Goal: Browse casually

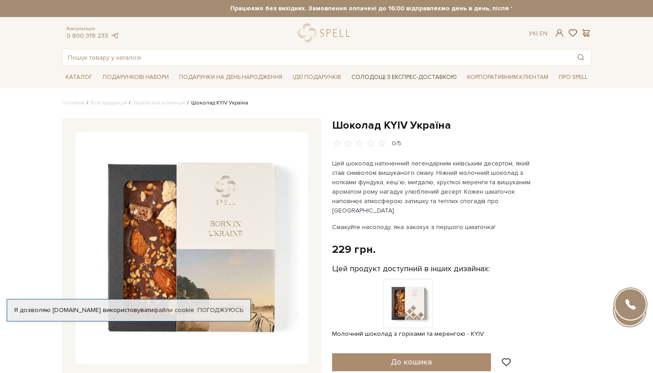
click at [444, 73] on link "Солодощі з експрес-доставкою" at bounding box center [404, 77] width 113 height 15
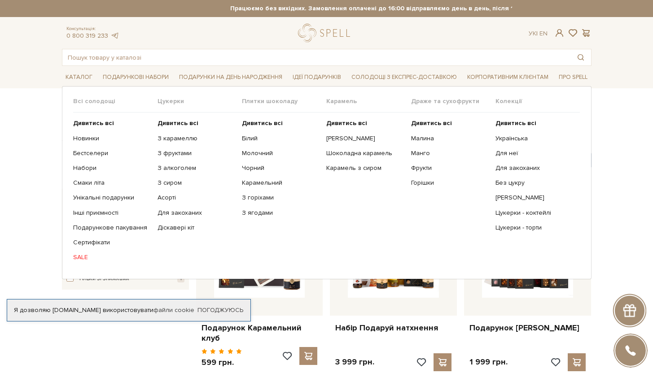
click at [77, 257] on link "SALE" at bounding box center [112, 257] width 78 height 8
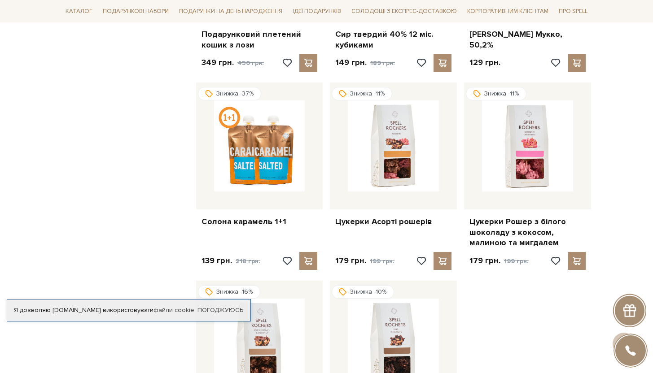
scroll to position [861, 0]
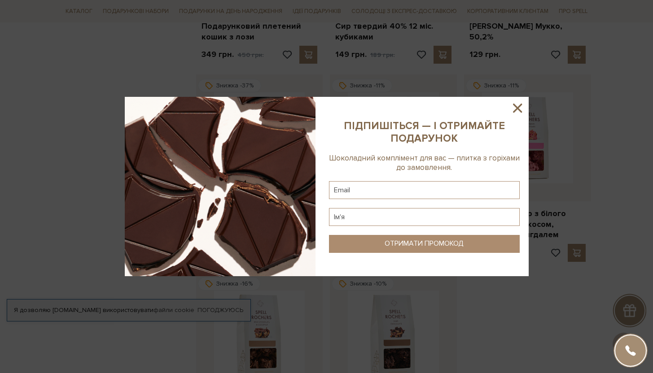
click at [513, 107] on icon at bounding box center [517, 107] width 15 height 15
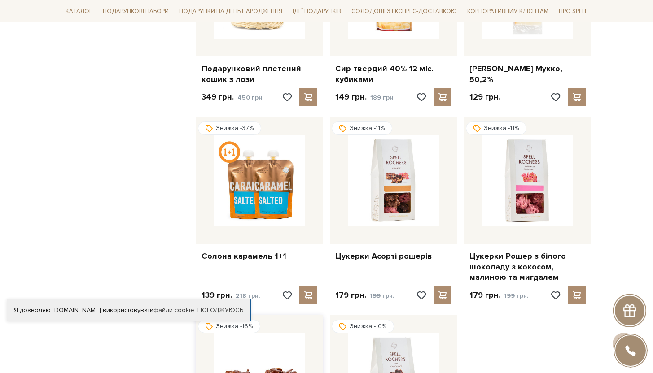
scroll to position [629, 0]
